Goal: Task Accomplishment & Management: Complete application form

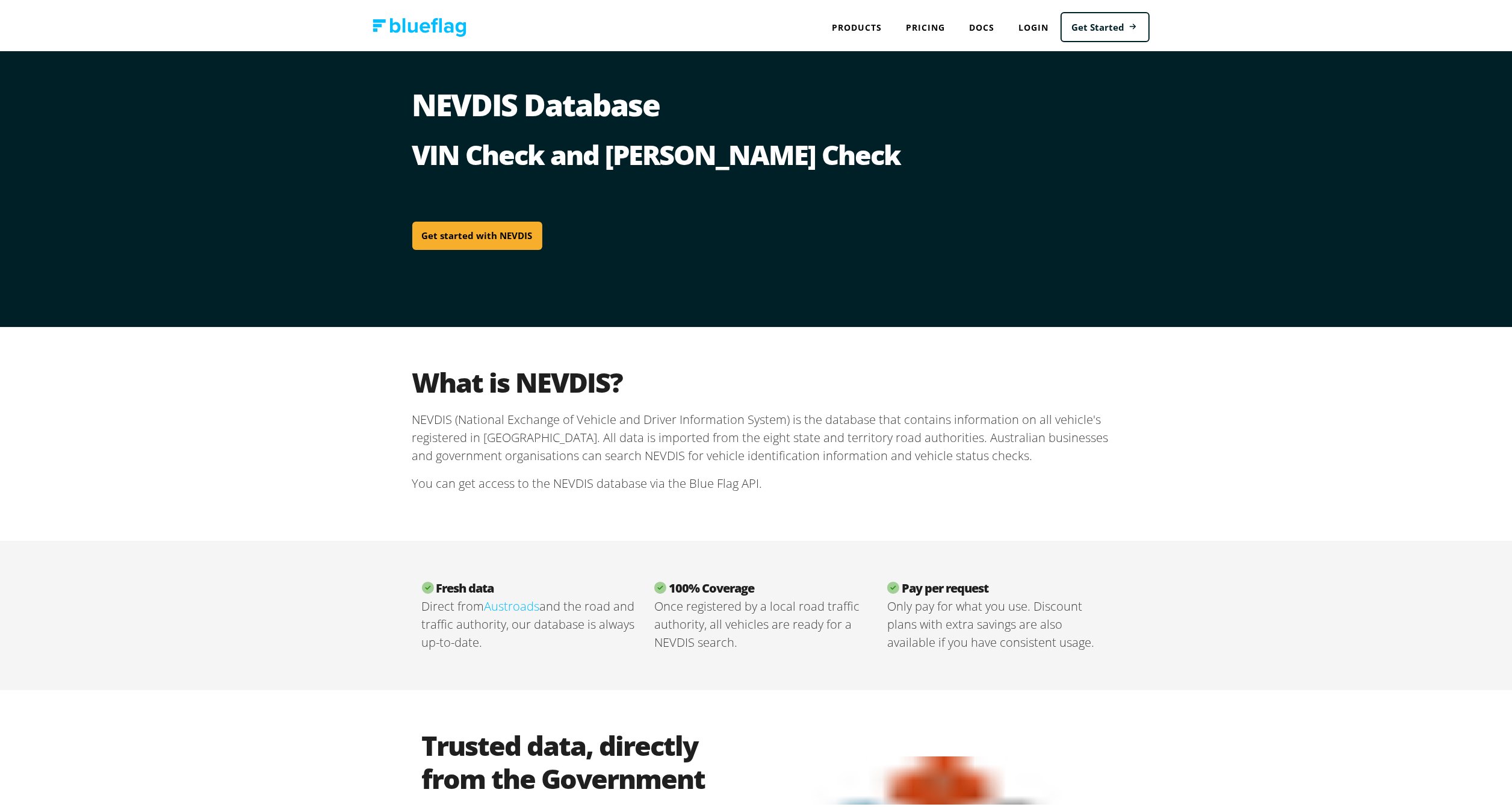
click at [472, 233] on link "Get started with NEVDIS" at bounding box center [477, 233] width 130 height 28
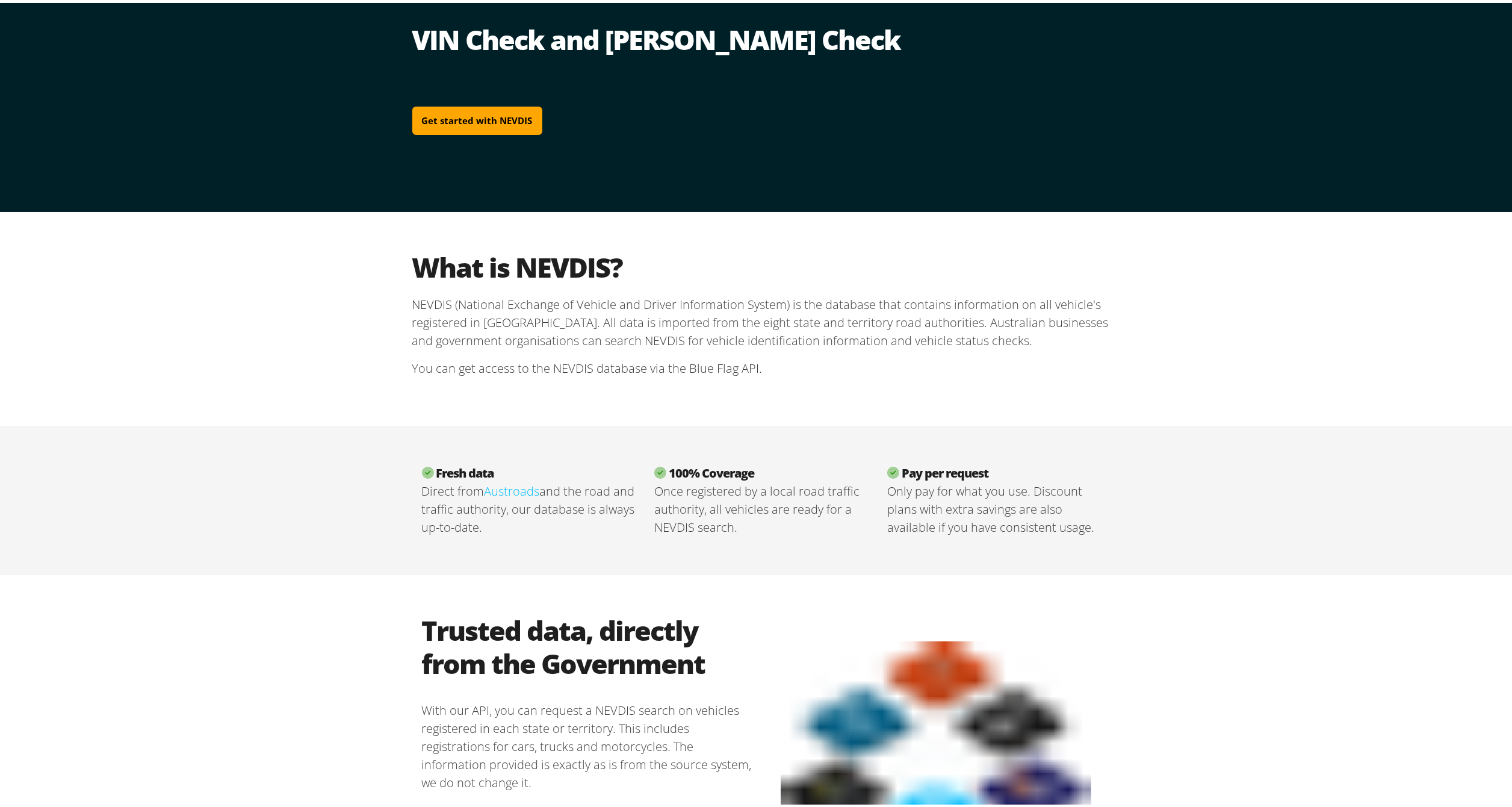
scroll to position [142, 0]
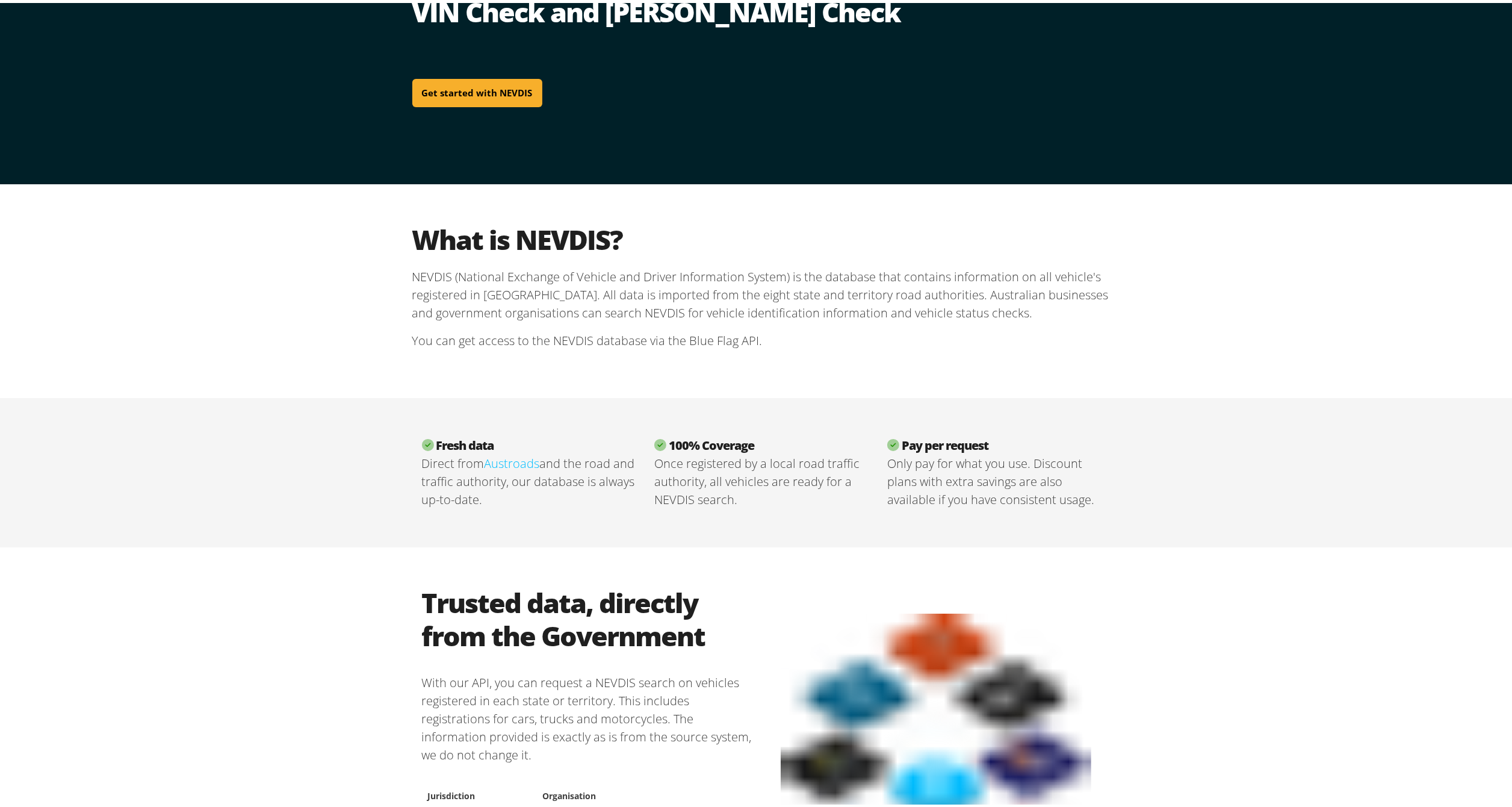
click at [461, 94] on link "Get started with NEVDIS" at bounding box center [477, 90] width 130 height 28
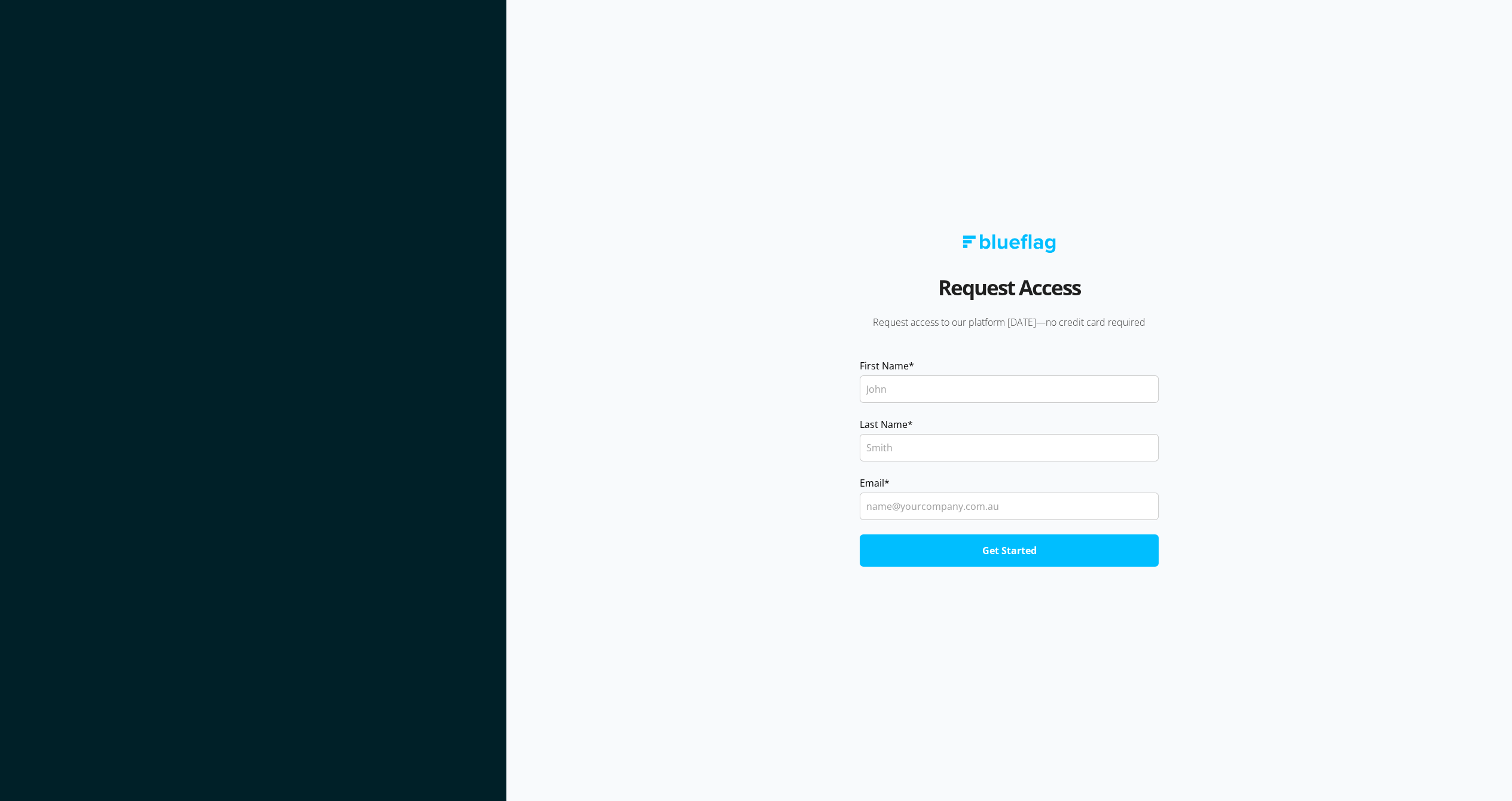
click at [909, 392] on input "First Name *" at bounding box center [1009, 389] width 299 height 28
type input "Murray"
type input "Wilkes"
type input "murray.wilkes@hotmail.com"
click at [988, 548] on input "Get Started" at bounding box center [1009, 551] width 299 height 32
